Goal: Register for event/course

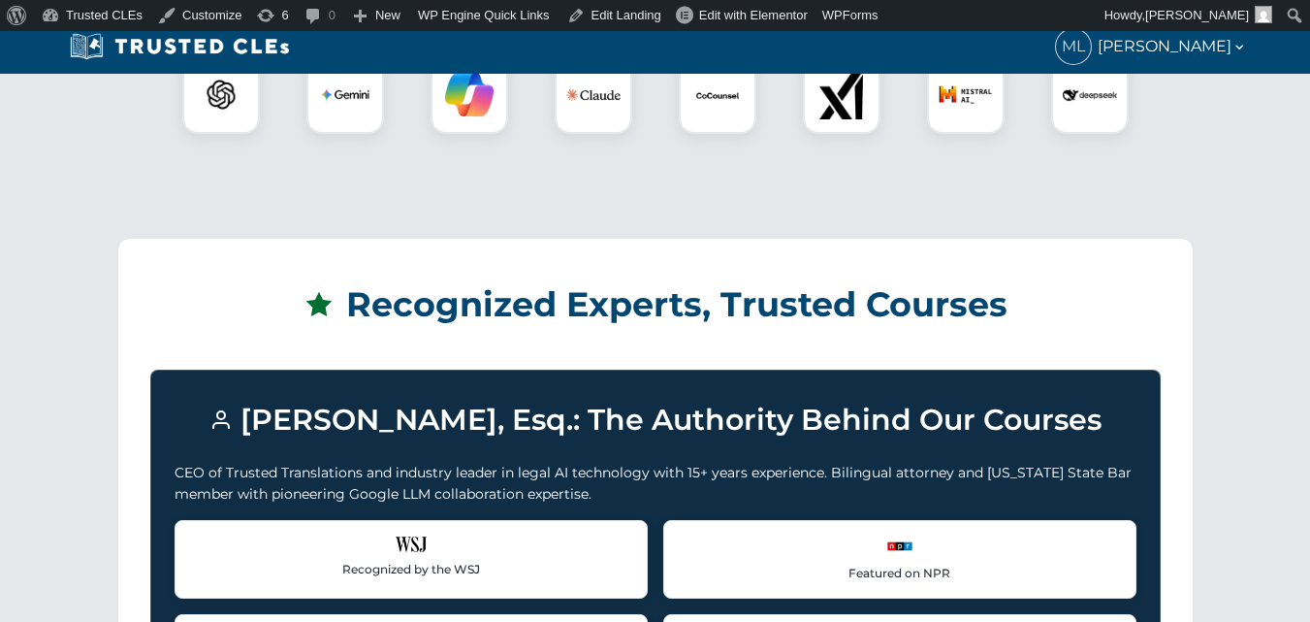
scroll to position [568, 0]
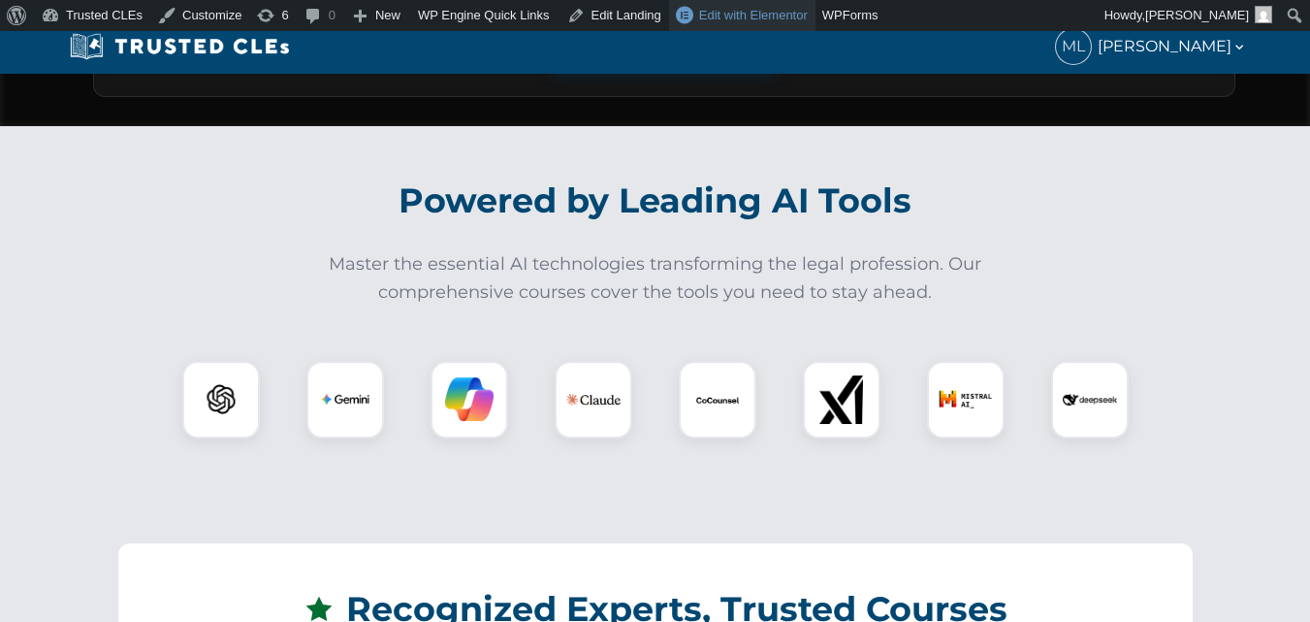
drag, startPoint x: 645, startPoint y: 366, endPoint x: 666, endPoint y: 26, distance: 340.0
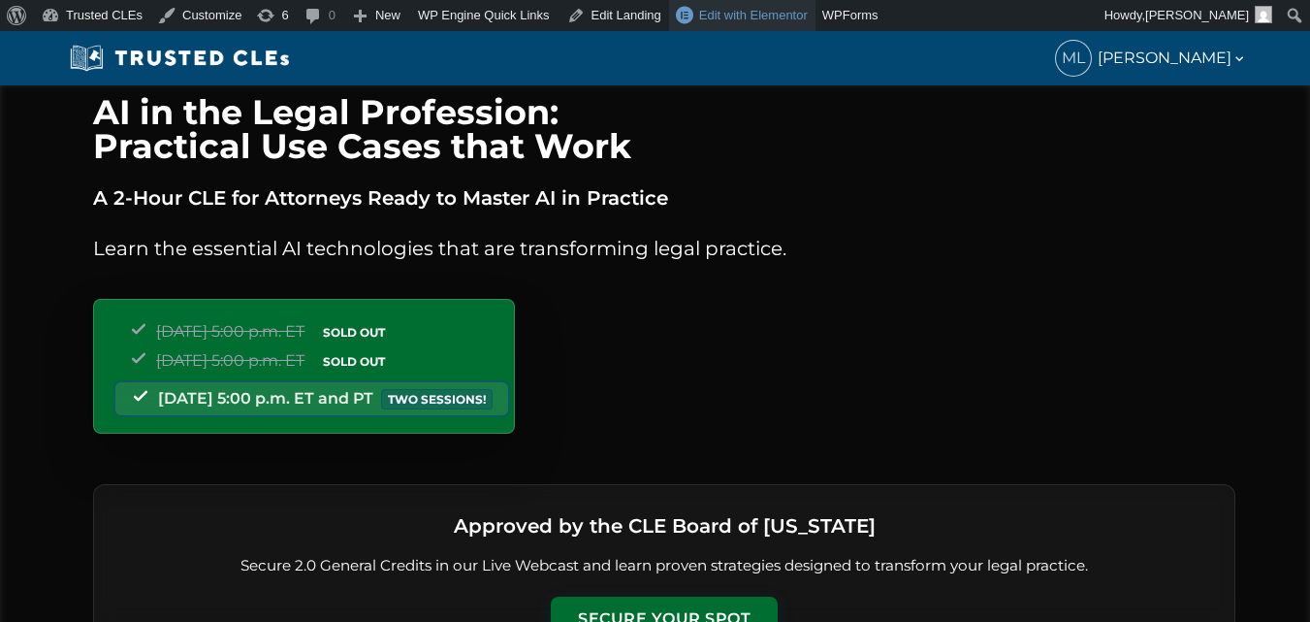
click at [699, 18] on span "Edit with Elementor" at bounding box center [753, 15] width 109 height 15
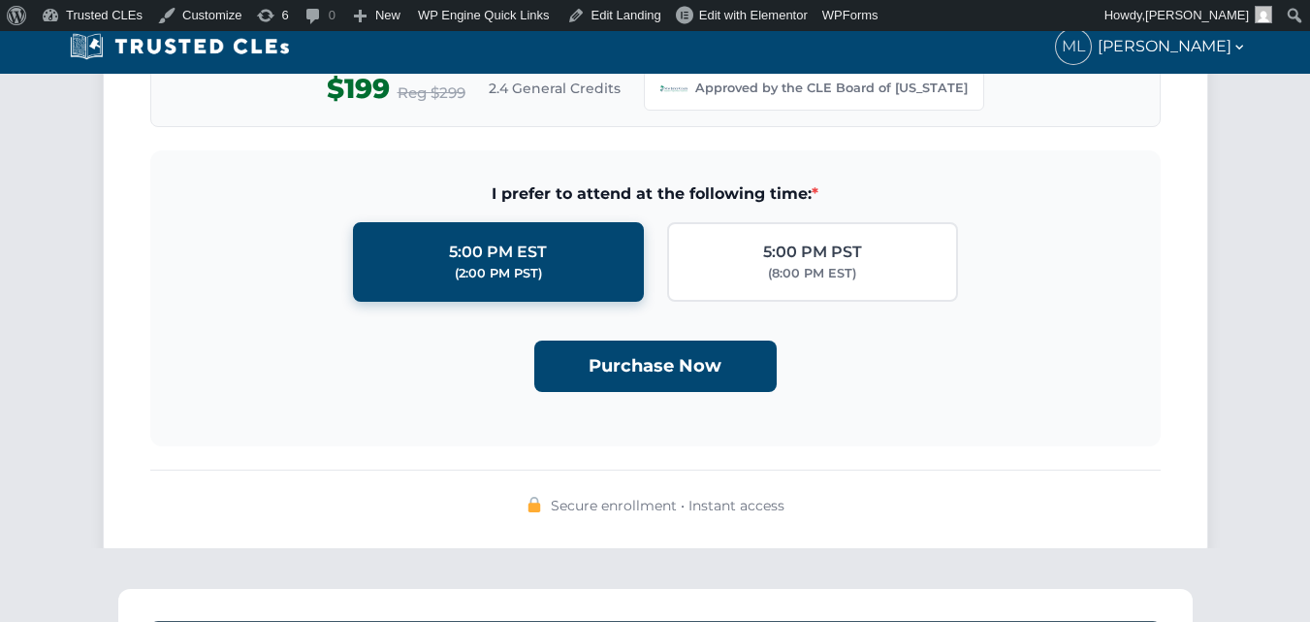
scroll to position [1842, 0]
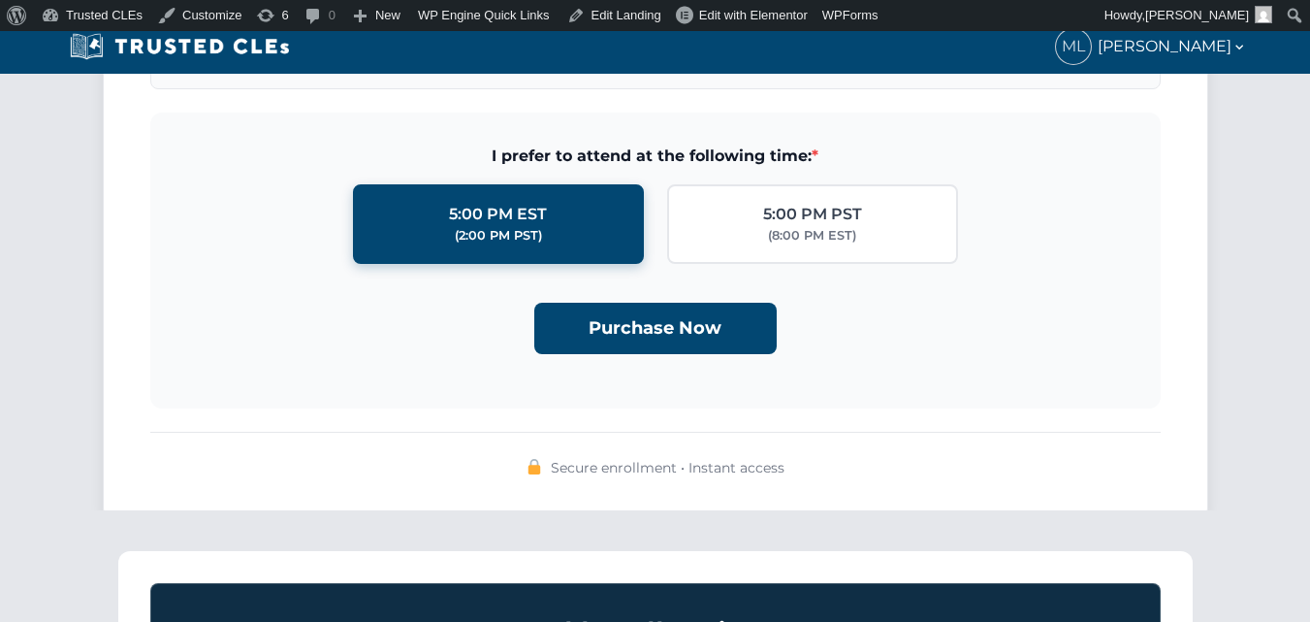
click at [0, 410] on div "Complete Your Enrollment You're signed in. Secure your seat in AI in the Legal …" at bounding box center [655, 205] width 1310 height 687
click at [745, 16] on span "Edit with Elementor" at bounding box center [753, 15] width 109 height 15
